Goal: Transaction & Acquisition: Purchase product/service

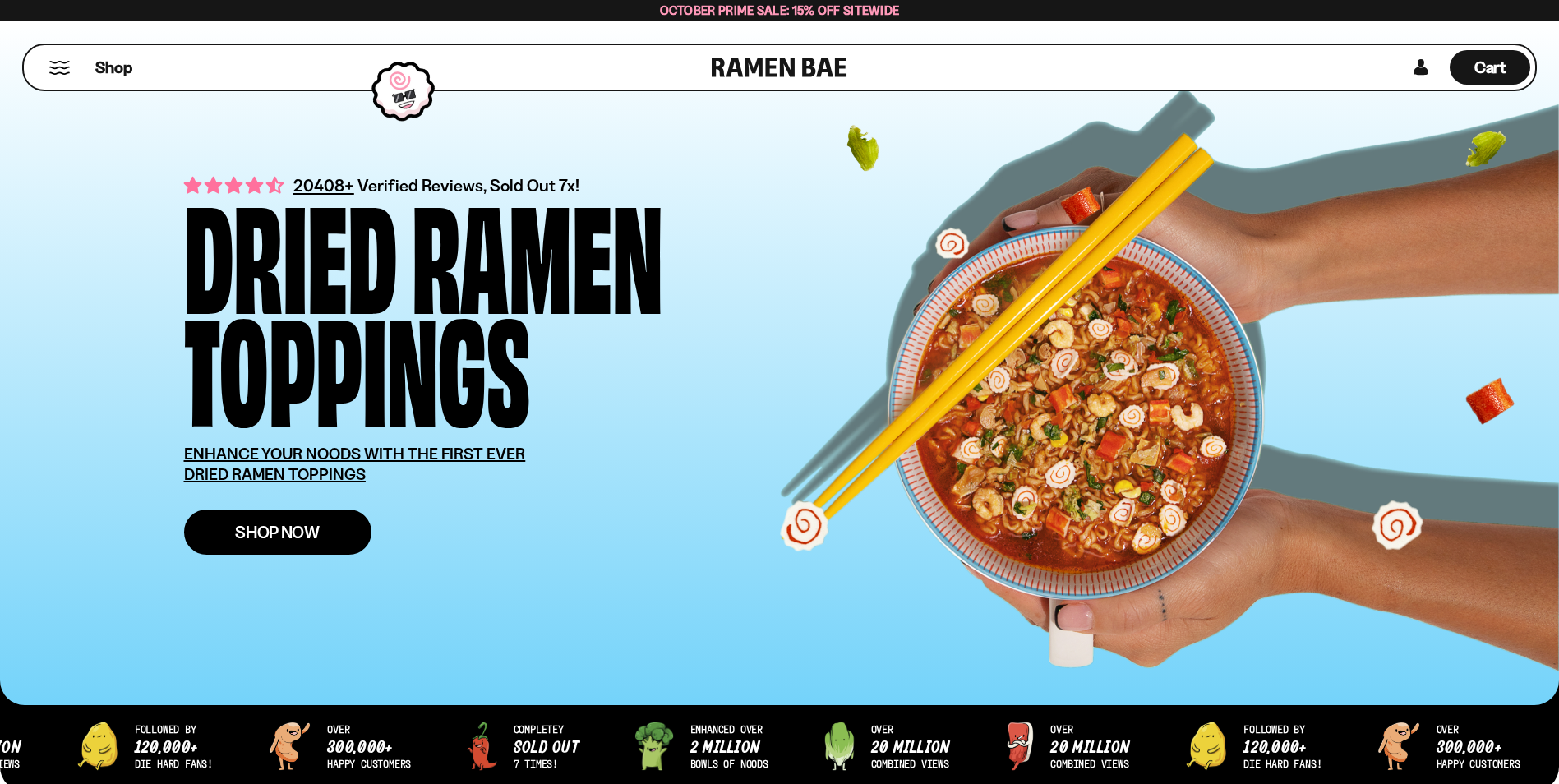
click at [289, 521] on link "Shop Now" at bounding box center [278, 531] width 188 height 45
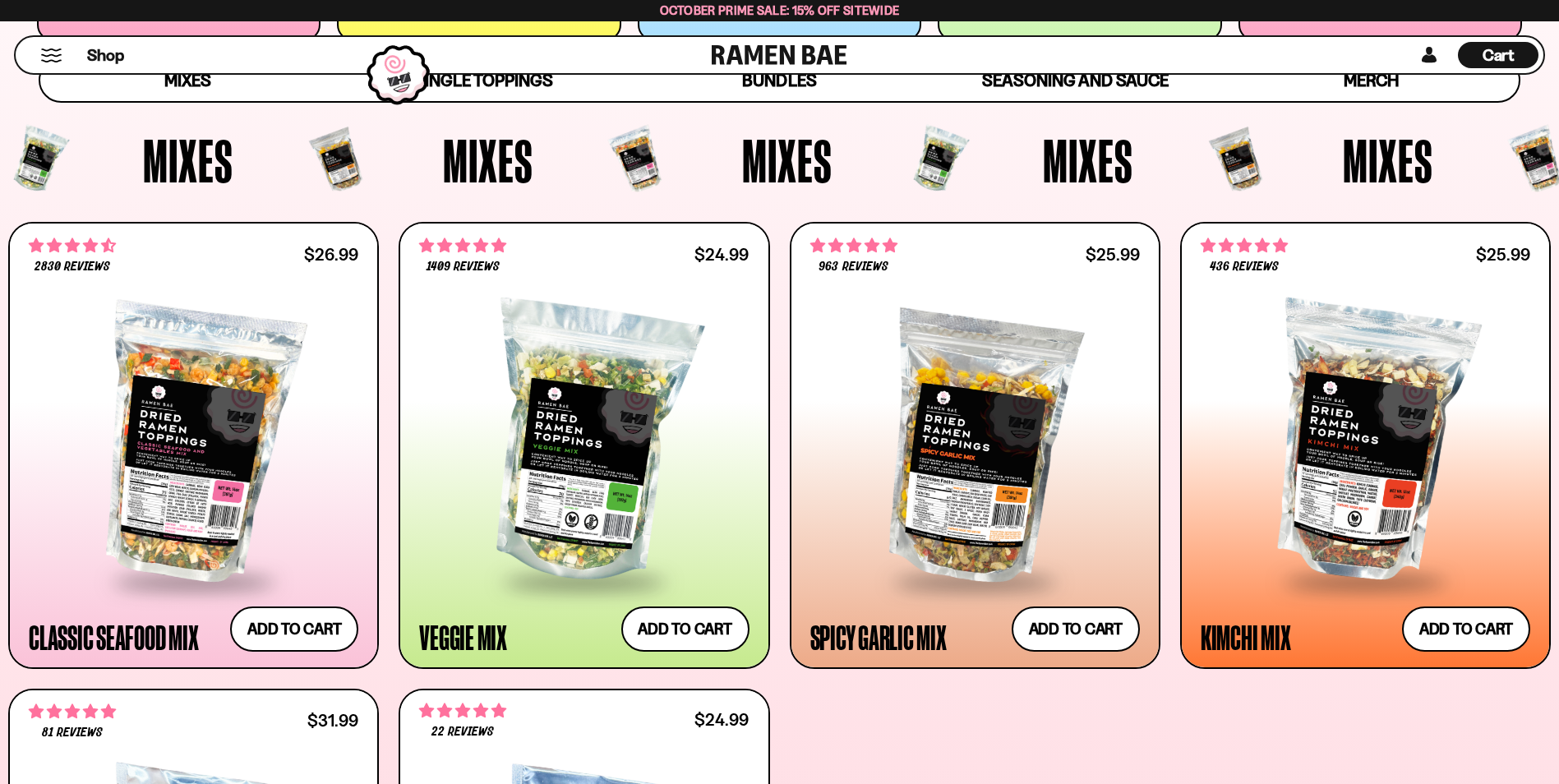
scroll to position [1068, 0]
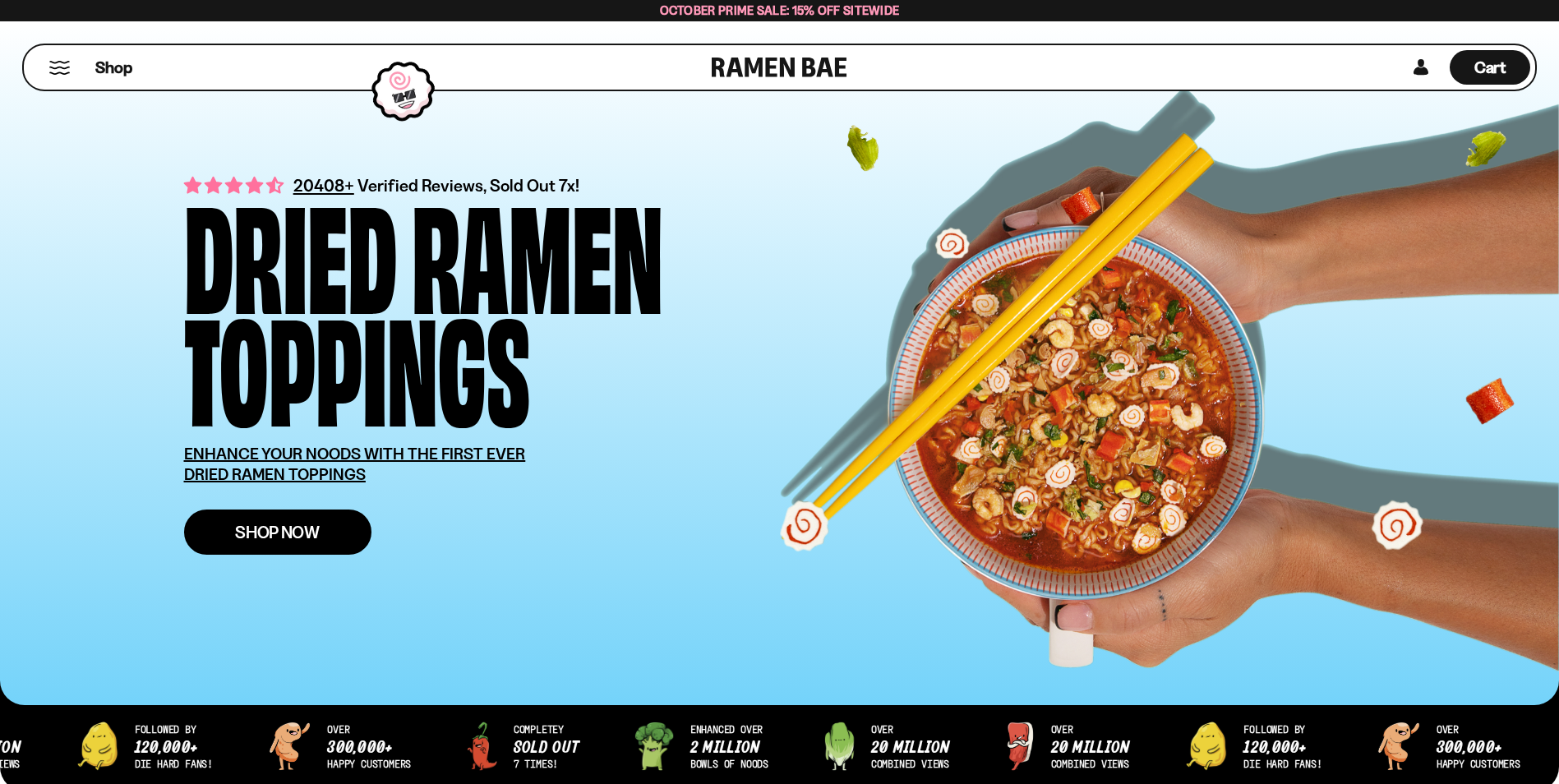
click at [274, 516] on link "Shop Now" at bounding box center [278, 531] width 188 height 45
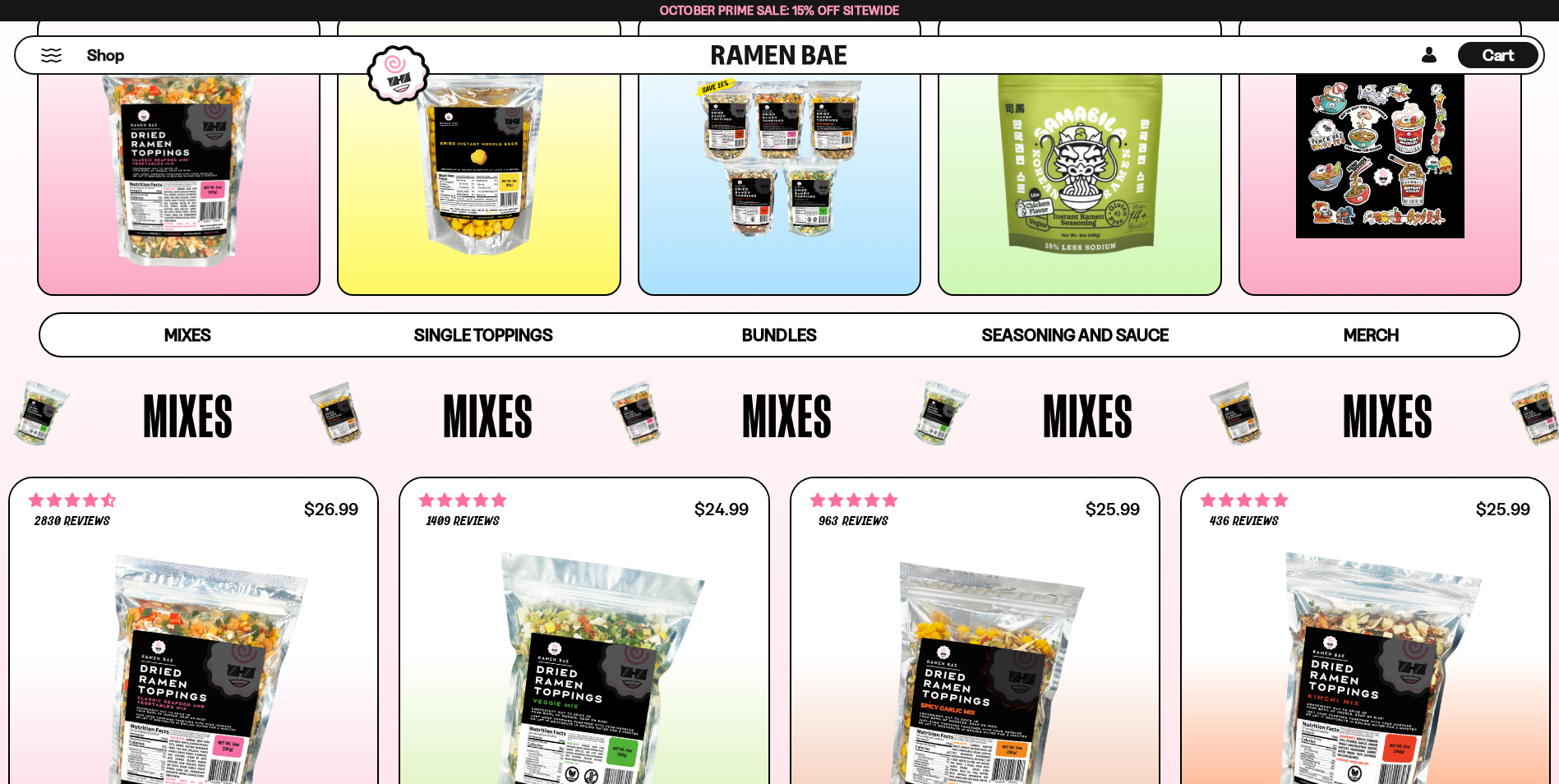
scroll to position [493, 0]
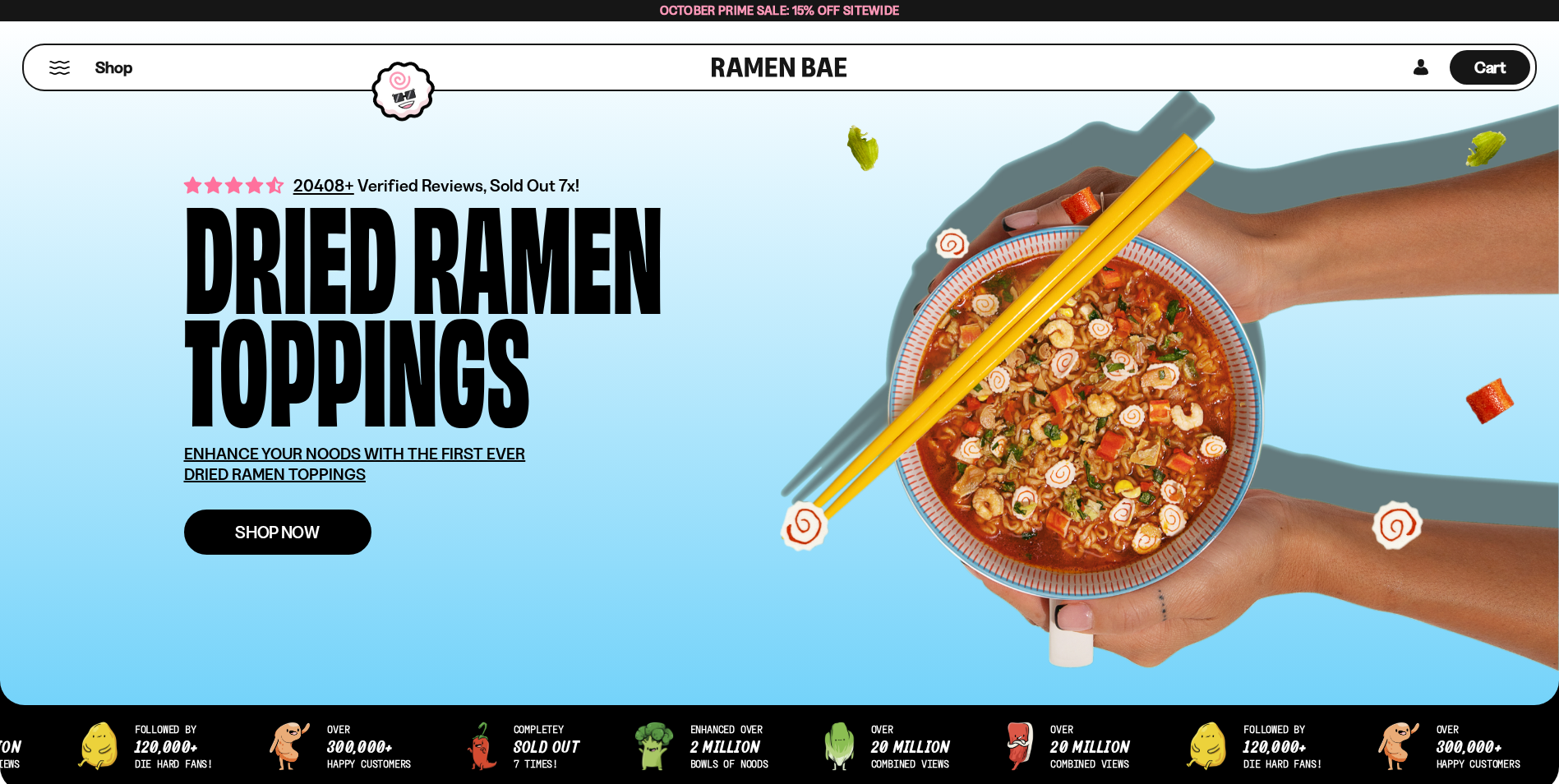
click at [294, 525] on span "Shop Now" at bounding box center [278, 532] width 85 height 18
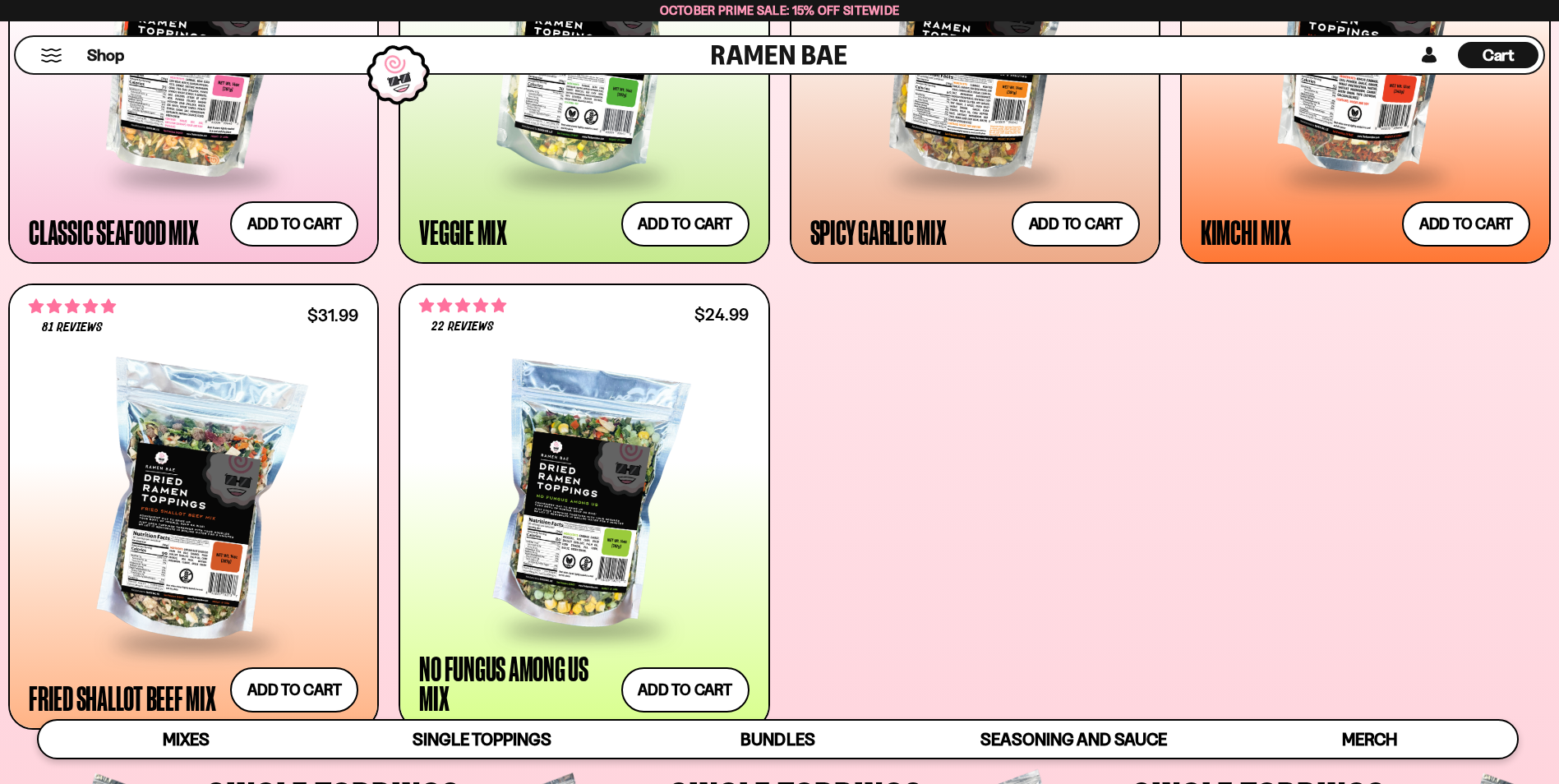
scroll to position [986, 0]
